Goal: Transaction & Acquisition: Subscribe to service/newsletter

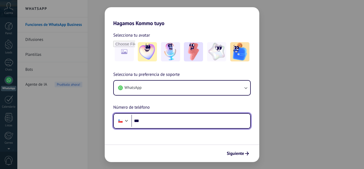
click at [150, 119] on input "***" at bounding box center [190, 121] width 119 height 12
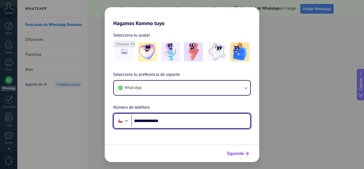
type input "**********"
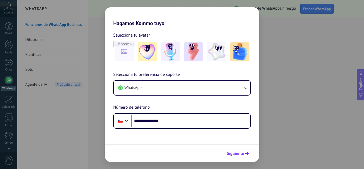
click at [240, 153] on span "Siguiente" at bounding box center [235, 153] width 17 height 4
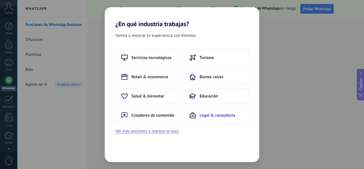
click at [208, 116] on span "Legal & consultoría" at bounding box center [218, 115] width 36 height 5
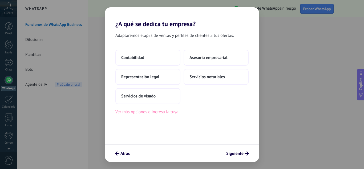
click at [146, 112] on button "Ver más opciones o ingresa la tuya" at bounding box center [146, 111] width 63 height 7
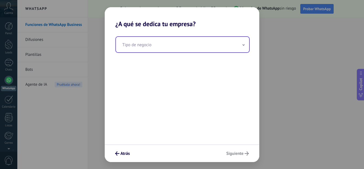
click at [146, 45] on input "text" at bounding box center [182, 44] width 133 height 15
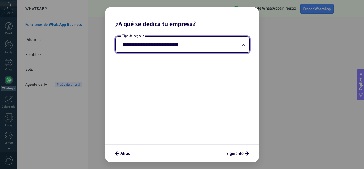
drag, startPoint x: 160, startPoint y: 45, endPoint x: 154, endPoint y: 45, distance: 6.4
click at [160, 45] on input "**********" at bounding box center [182, 44] width 133 height 15
click at [153, 45] on input "**********" at bounding box center [182, 44] width 133 height 15
click at [168, 46] on input "**********" at bounding box center [182, 44] width 133 height 15
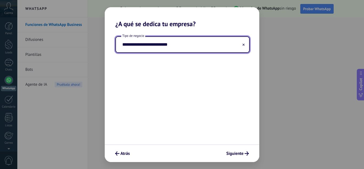
click at [125, 46] on input "**********" at bounding box center [182, 44] width 133 height 15
click at [136, 45] on input "**********" at bounding box center [182, 44] width 133 height 15
type input "**********"
click at [169, 45] on input "**********" at bounding box center [182, 44] width 133 height 15
click at [242, 154] on span "Siguiente" at bounding box center [234, 153] width 17 height 4
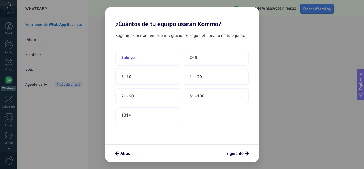
click at [147, 59] on button "Solo yo" at bounding box center [147, 58] width 65 height 16
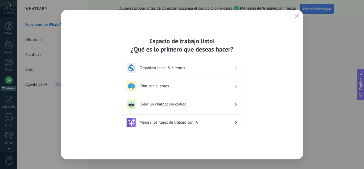
click at [167, 121] on h3 "Mejora los flujos de trabajo con IA" at bounding box center [187, 122] width 95 height 5
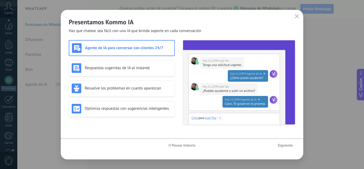
scroll to position [53, 0]
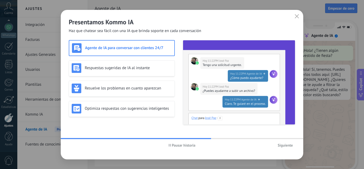
click at [282, 144] on span "Siguiente" at bounding box center [285, 145] width 15 height 4
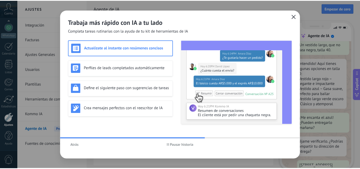
scroll to position [97, 0]
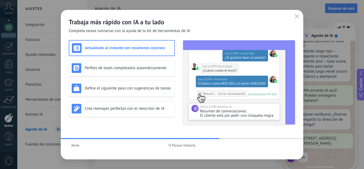
click at [296, 16] on icon "button" at bounding box center [297, 16] width 4 height 4
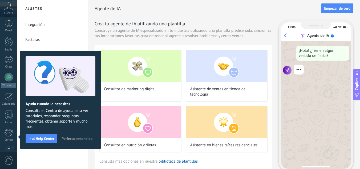
scroll to position [0, 0]
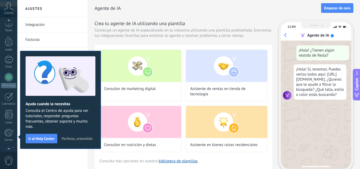
click at [75, 140] on span "Perfecto, entendido" at bounding box center [77, 139] width 31 height 4
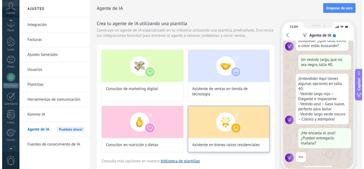
scroll to position [54, 0]
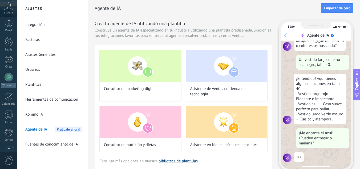
click at [181, 160] on link "biblioteca de plantillas" at bounding box center [178, 160] width 39 height 5
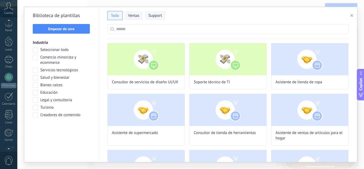
scroll to position [64, 0]
click at [35, 99] on span at bounding box center [35, 99] width 5 height 5
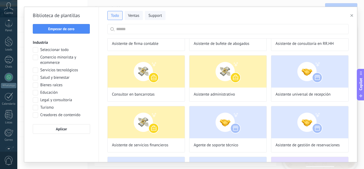
scroll to position [724, 0]
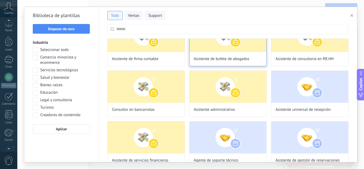
click at [240, 47] on img at bounding box center [228, 36] width 77 height 32
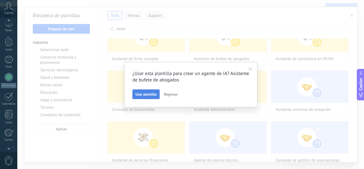
click at [151, 93] on span "Usar plantilla" at bounding box center [145, 94] width 21 height 4
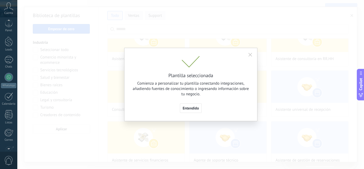
scroll to position [54, 0]
click at [181, 107] on button "Entendido" at bounding box center [191, 108] width 22 height 10
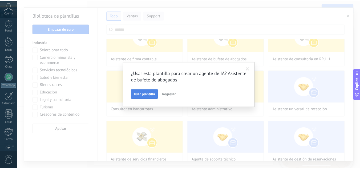
scroll to position [64, 0]
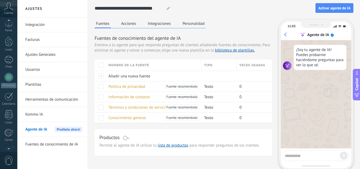
click at [304, 157] on textarea at bounding box center [312, 154] width 55 height 7
click at [5, 81] on link "WhatsApp" at bounding box center [8, 80] width 17 height 15
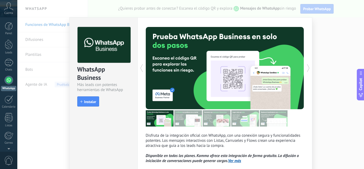
click at [131, 126] on div "WhatsApp Business Más leads con potentes herramientas de WhatsApp install Insta…" at bounding box center [103, 107] width 68 height 181
click at [89, 100] on span "Instalar" at bounding box center [90, 102] width 12 height 4
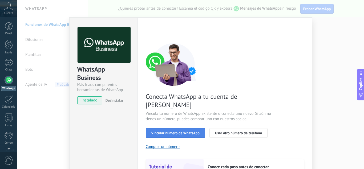
click at [181, 131] on span "Vincular número de WhatsApp" at bounding box center [175, 133] width 48 height 4
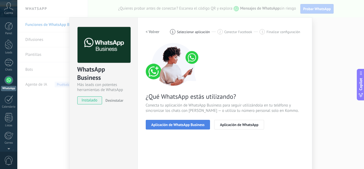
click at [175, 123] on span "Aplicación de WhatsApp Business" at bounding box center [177, 125] width 53 height 4
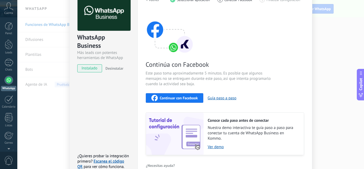
scroll to position [62, 0]
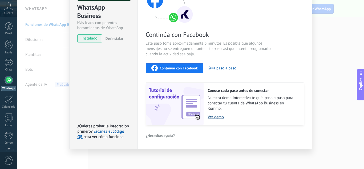
click at [212, 117] on link "Ver demo" at bounding box center [253, 116] width 91 height 5
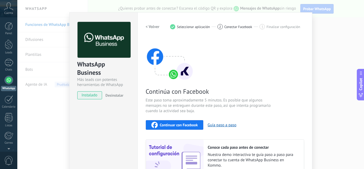
scroll to position [0, 0]
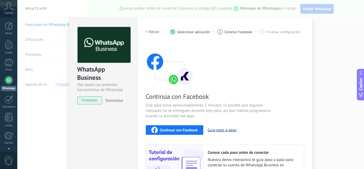
click at [213, 129] on button "Guía paso a paso" at bounding box center [222, 129] width 29 height 5
click at [177, 130] on span "Continuar con Facebook" at bounding box center [179, 130] width 38 height 4
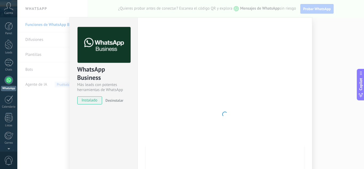
click at [300, 34] on div at bounding box center [225, 114] width 158 height 174
click at [332, 39] on div "WhatsApp Business Más leads con potentes herramientas de WhatsApp instalado Des…" at bounding box center [190, 84] width 347 height 169
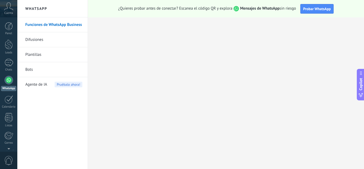
click at [6, 84] on link "WhatsApp" at bounding box center [8, 83] width 17 height 15
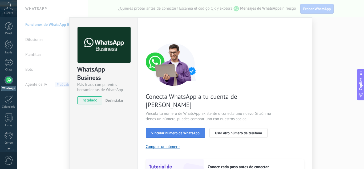
click at [174, 128] on button "Vincular número de WhatsApp" at bounding box center [175, 133] width 59 height 10
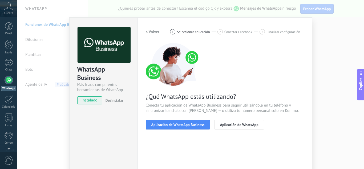
click at [174, 122] on button "Aplicación de WhatsApp Business" at bounding box center [178, 125] width 65 height 10
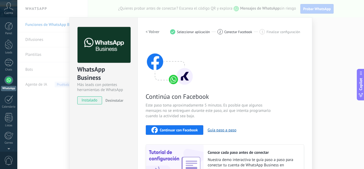
click at [171, 129] on span "Continuar con Facebook" at bounding box center [179, 130] width 38 height 4
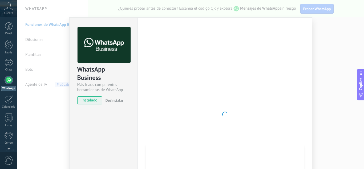
click at [90, 102] on span "instalado" at bounding box center [90, 100] width 24 height 8
click at [102, 45] on img at bounding box center [104, 45] width 53 height 36
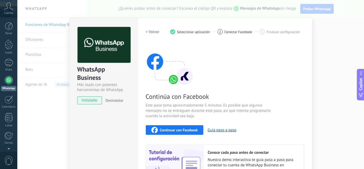
click at [190, 128] on span "Continuar con Facebook" at bounding box center [179, 130] width 38 height 4
